Goal: Task Accomplishment & Management: Manage account settings

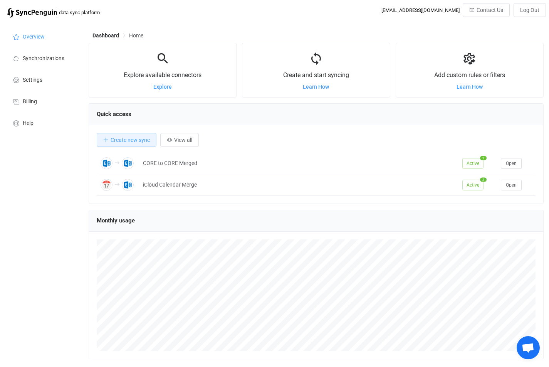
scroll to position [730, 0]
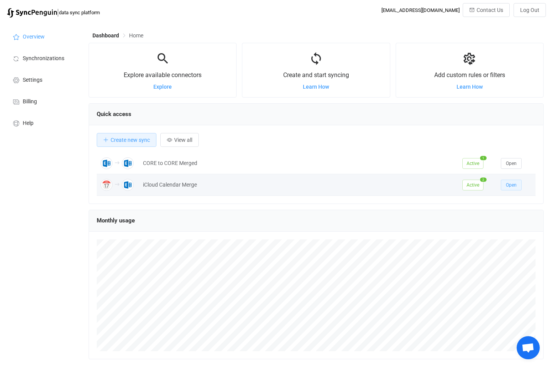
click at [511, 188] on button "Open" at bounding box center [510, 184] width 21 height 11
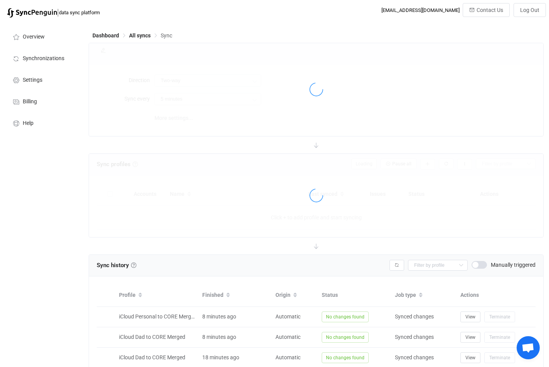
type input "iCloud → Exchange On-Premises"
type input "10 minutes"
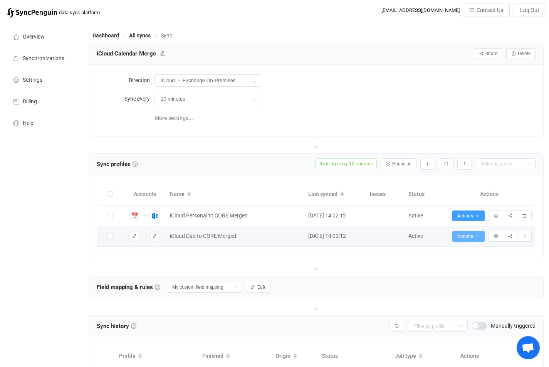
click at [478, 235] on icon "button" at bounding box center [477, 236] width 5 height 5
click at [479, 238] on icon "button" at bounding box center [477, 236] width 5 height 5
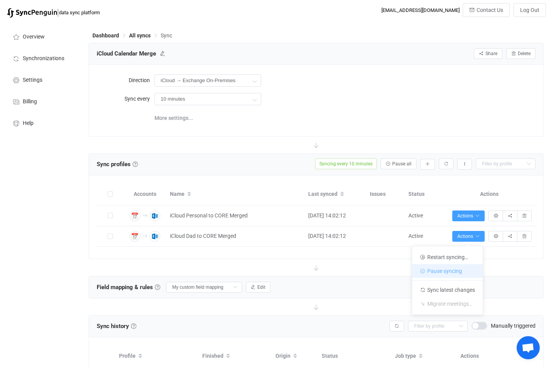
click at [461, 270] on li "Pause syncing" at bounding box center [447, 271] width 70 height 14
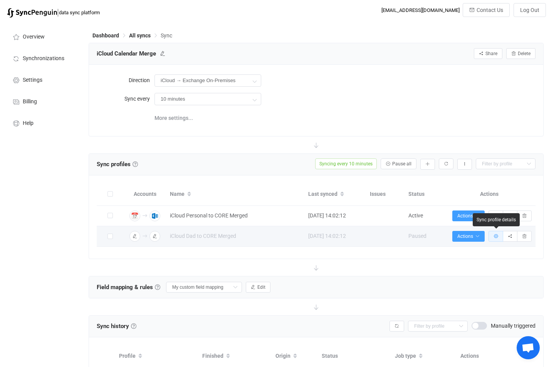
click at [500, 236] on button "button" at bounding box center [495, 236] width 15 height 11
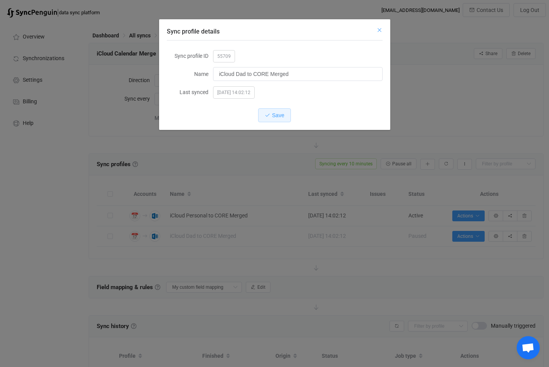
click at [378, 31] on icon "Close" at bounding box center [379, 30] width 6 height 6
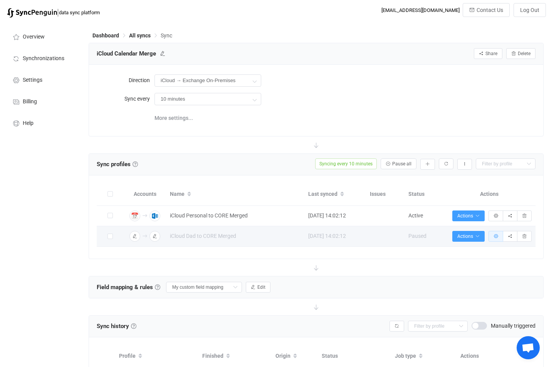
click at [495, 233] on button "button" at bounding box center [495, 236] width 15 height 11
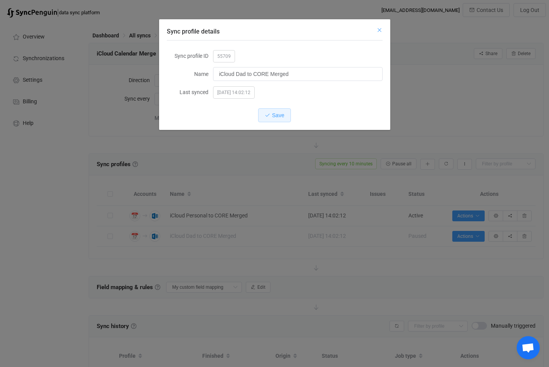
click at [381, 30] on icon "Close" at bounding box center [379, 30] width 6 height 6
